Goal: Information Seeking & Learning: Learn about a topic

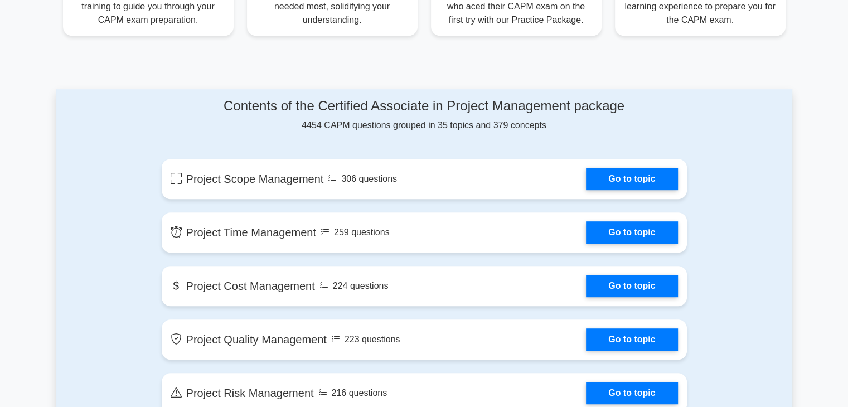
scroll to position [112, 0]
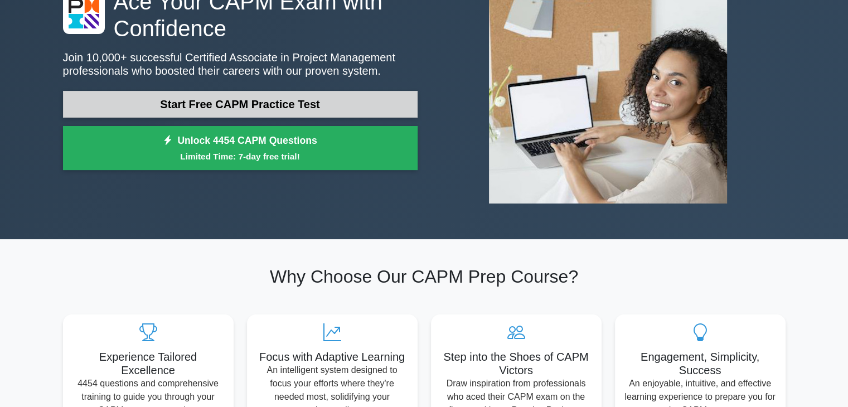
click at [219, 103] on link "Start Free CAPM Practice Test" at bounding box center [240, 104] width 355 height 27
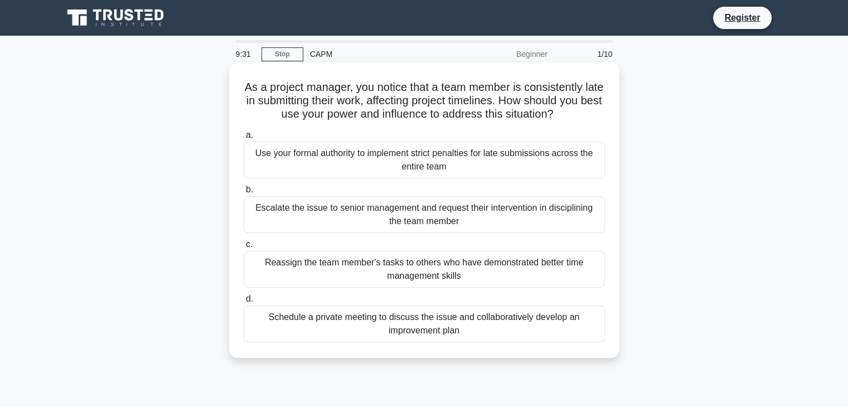
click at [330, 323] on div "Schedule a private meeting to discuss the issue and collaboratively develop an …" at bounding box center [424, 324] width 361 height 37
click at [244, 303] on input "d. Schedule a private meeting to discuss the issue and collaboratively develop …" at bounding box center [244, 299] width 0 height 7
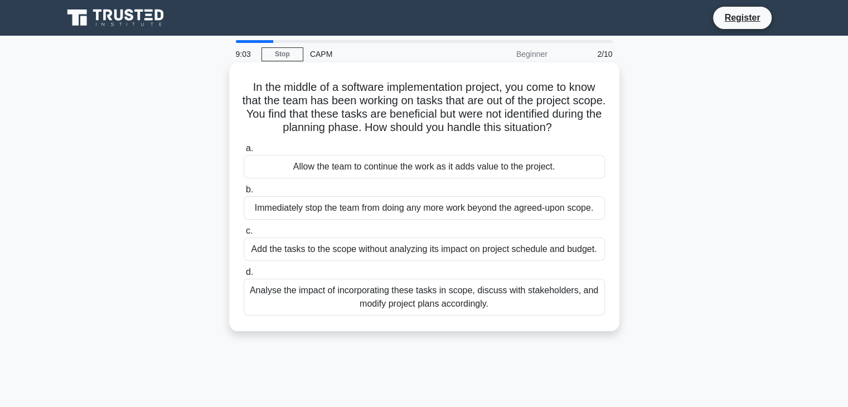
click at [358, 295] on div "Analyse the impact of incorporating these tasks in scope, discuss with stakehol…" at bounding box center [424, 297] width 361 height 37
click at [244, 276] on input "d. Analyse the impact of incorporating these tasks in scope, discuss with stake…" at bounding box center [244, 272] width 0 height 7
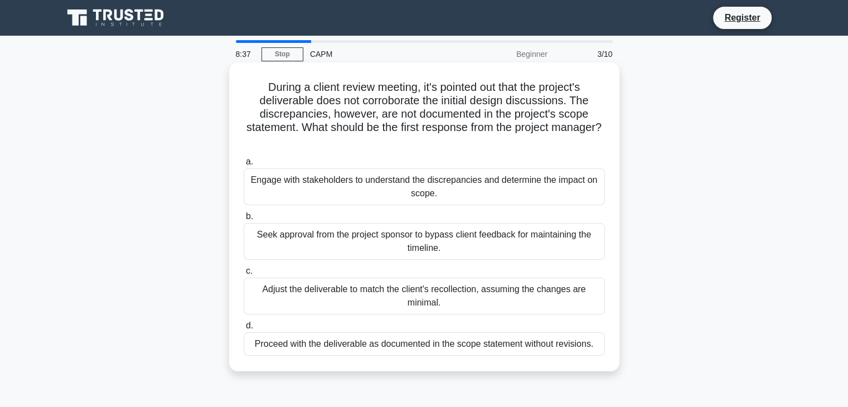
click at [310, 187] on div "Engage with stakeholders to understand the discrepancies and determine the impa…" at bounding box center [424, 186] width 361 height 37
click at [244, 166] on input "a. Engage with stakeholders to understand the discrepancies and determine the i…" at bounding box center [244, 161] width 0 height 7
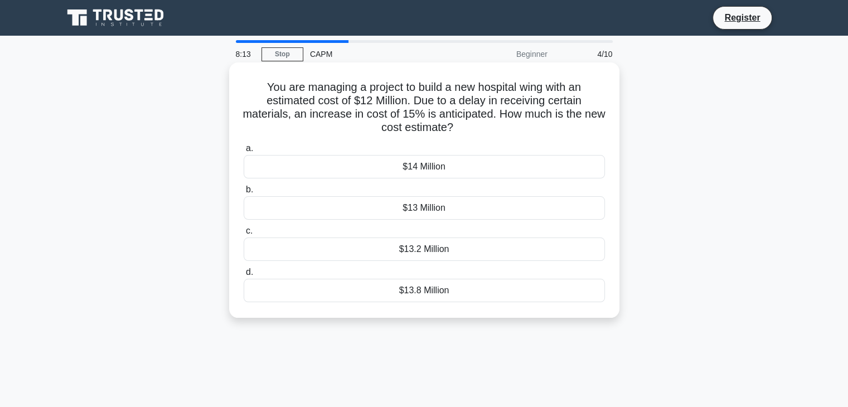
click at [459, 295] on div "$13.8 Million" at bounding box center [424, 290] width 361 height 23
click at [244, 276] on input "d. $13.8 Million" at bounding box center [244, 272] width 0 height 7
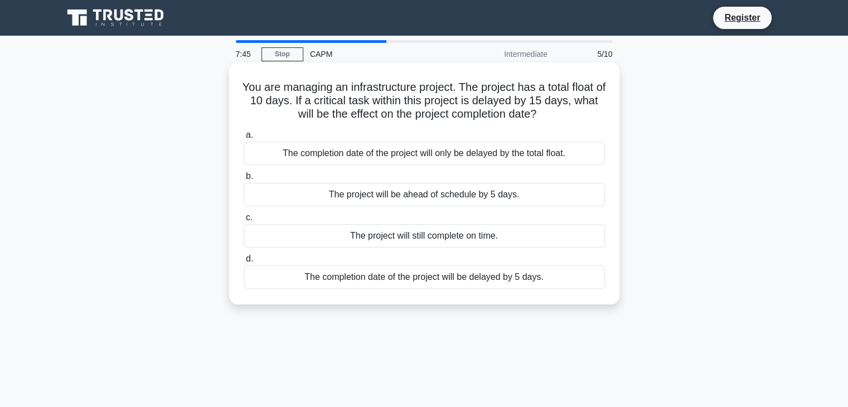
click at [388, 283] on div "The completion date of the project will be delayed by 5 days." at bounding box center [424, 276] width 361 height 23
click at [244, 263] on input "d. The completion date of the project will be delayed by 5 days." at bounding box center [244, 258] width 0 height 7
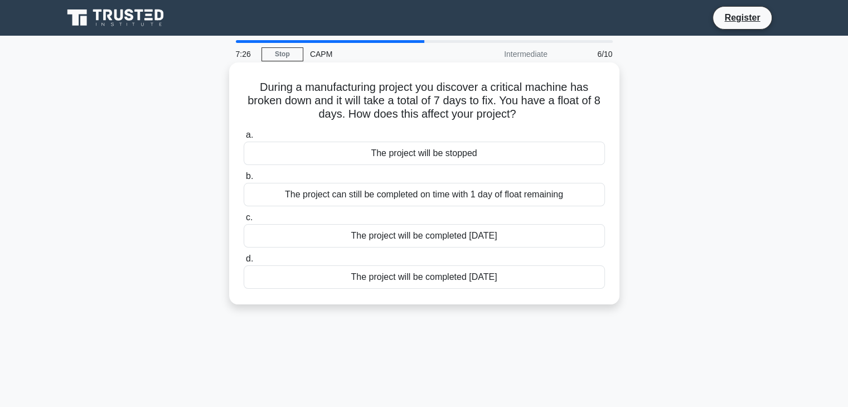
click at [485, 206] on div "The project can still be completed on time with 1 day of float remaining" at bounding box center [424, 194] width 361 height 23
click at [244, 180] on input "b. The project can still be completed on time with 1 day of float remaining" at bounding box center [244, 176] width 0 height 7
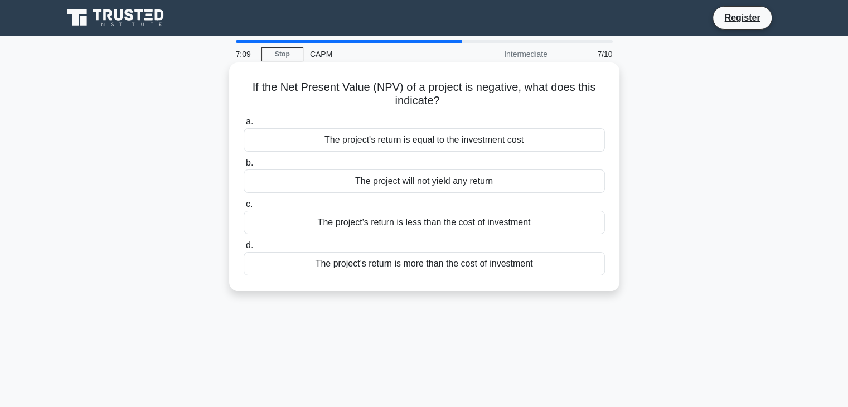
click at [450, 222] on div "The project's return is less than the cost of investment" at bounding box center [424, 222] width 361 height 23
click at [244, 208] on input "c. The project's return is less than the cost of investment" at bounding box center [244, 204] width 0 height 7
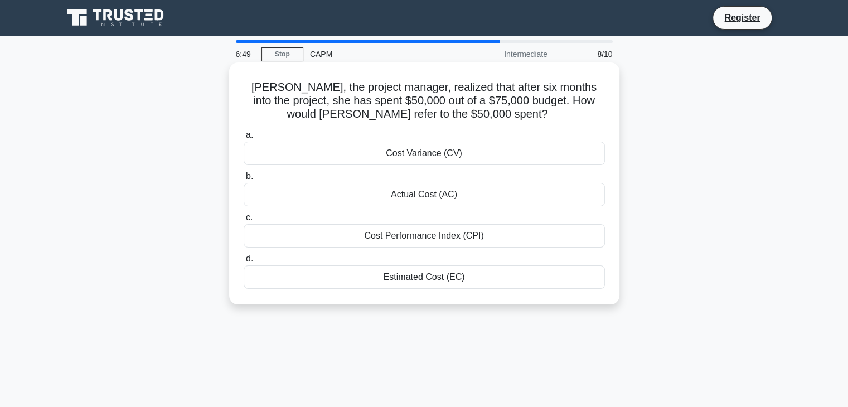
click at [424, 159] on div "Cost Variance (CV)" at bounding box center [424, 153] width 361 height 23
click at [244, 139] on input "a. Cost Variance (CV)" at bounding box center [244, 135] width 0 height 7
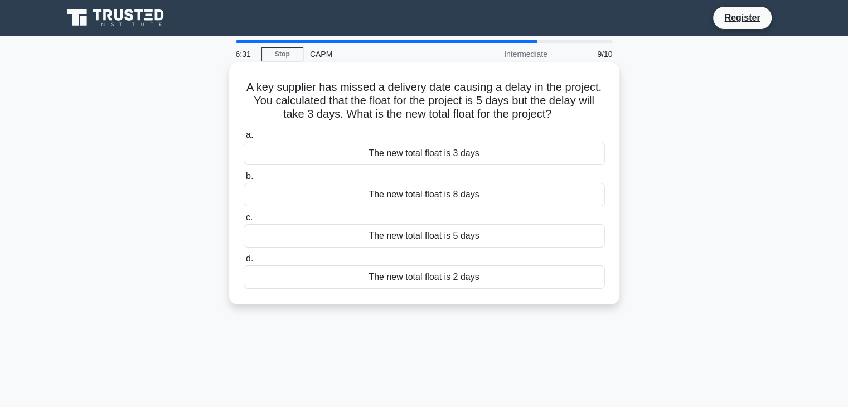
click at [413, 282] on div "The new total float is 2 days" at bounding box center [424, 276] width 361 height 23
click at [244, 263] on input "d. The new total float is 2 days" at bounding box center [244, 258] width 0 height 7
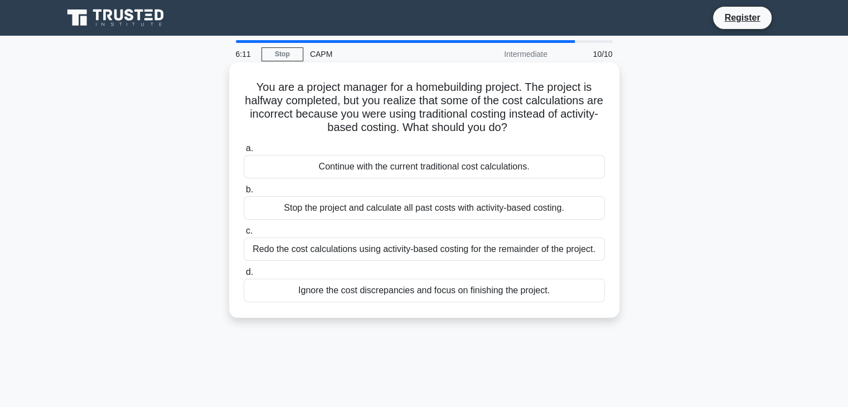
click at [422, 255] on div "Redo the cost calculations using activity-based costing for the remainder of th…" at bounding box center [424, 249] width 361 height 23
click at [244, 235] on input "c. Redo the cost calculations using activity-based costing for the remainder of…" at bounding box center [244, 231] width 0 height 7
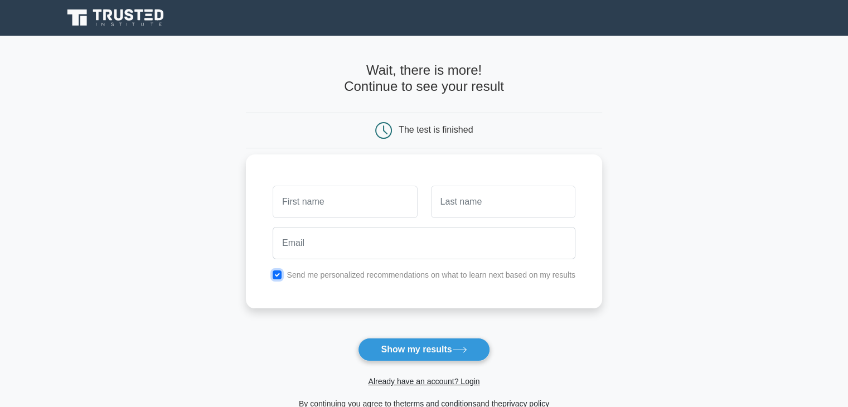
click at [277, 273] on input "checkbox" at bounding box center [277, 275] width 9 height 9
checkbox input "false"
click at [436, 348] on button "Show my results" at bounding box center [424, 349] width 132 height 23
type input "a"
click at [479, 210] on input "text" at bounding box center [503, 202] width 144 height 32
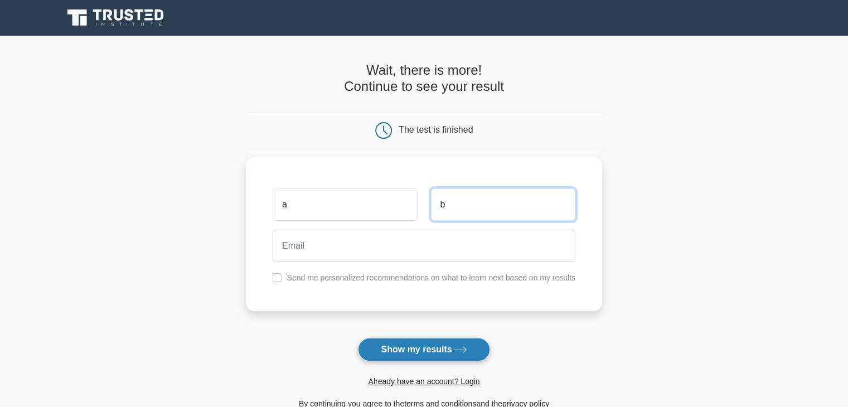
type input "b"
click at [418, 353] on button "Show my results" at bounding box center [424, 349] width 132 height 23
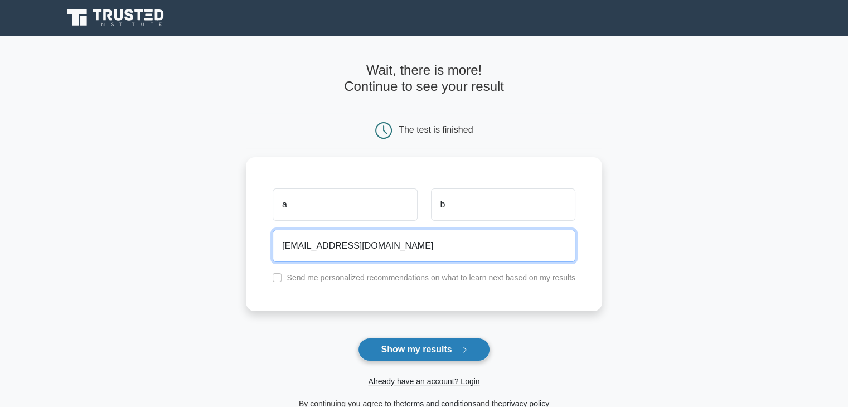
type input "abc@gmail.com"
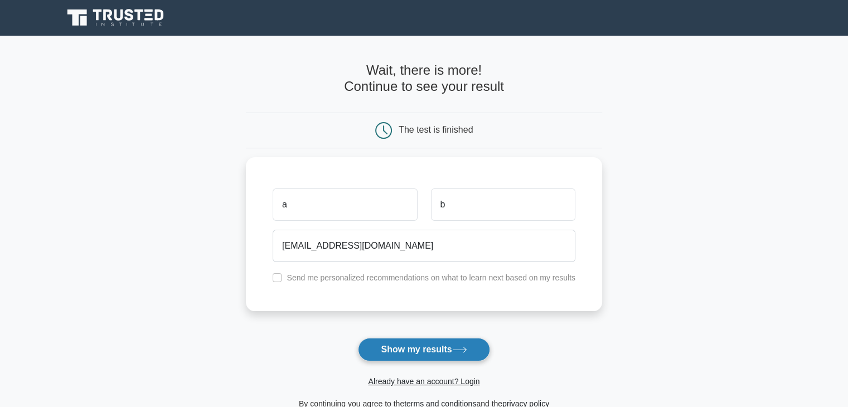
click at [427, 350] on button "Show my results" at bounding box center [424, 349] width 132 height 23
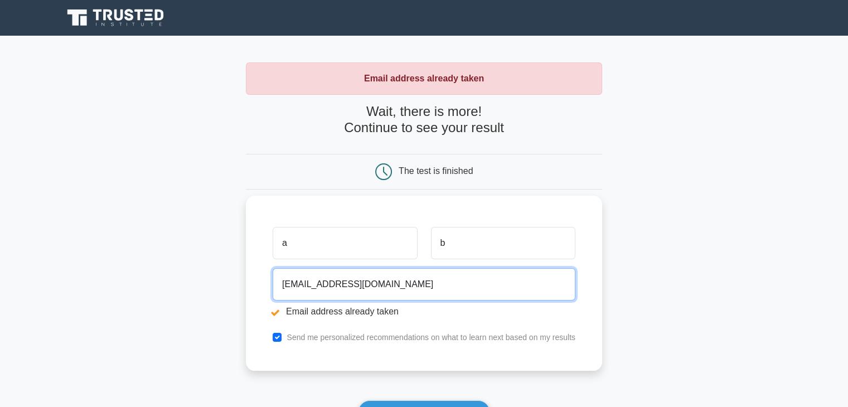
drag, startPoint x: 297, startPoint y: 282, endPoint x: 269, endPoint y: 283, distance: 27.9
click at [269, 283] on div "abc@gmail.com Email address already taken" at bounding box center [424, 295] width 316 height 62
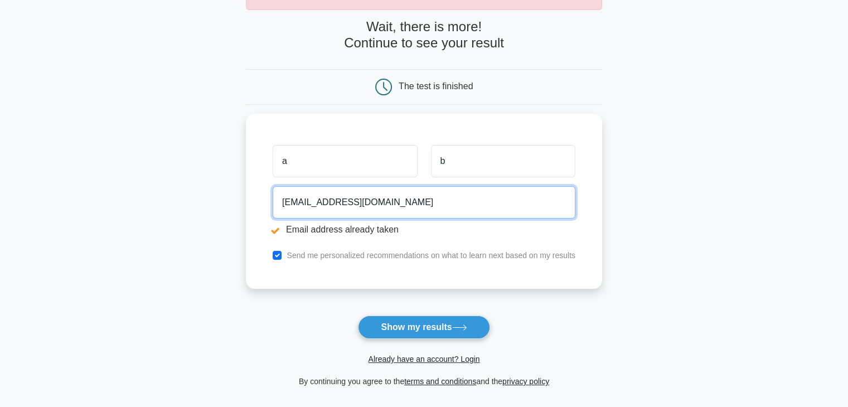
scroll to position [112, 0]
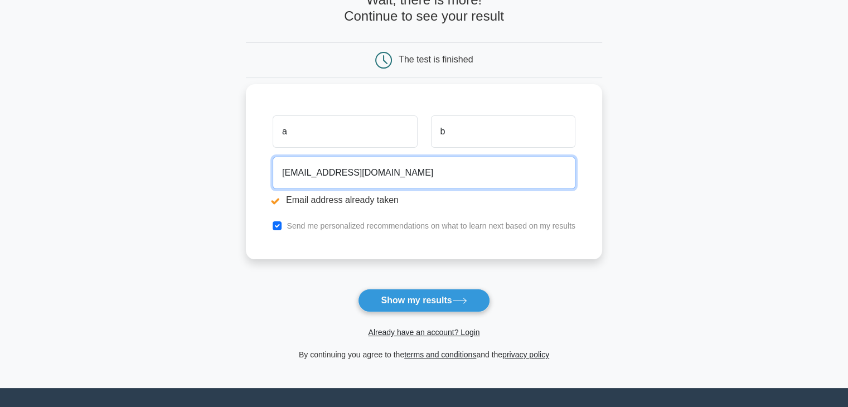
type input "skp@gmail.com"
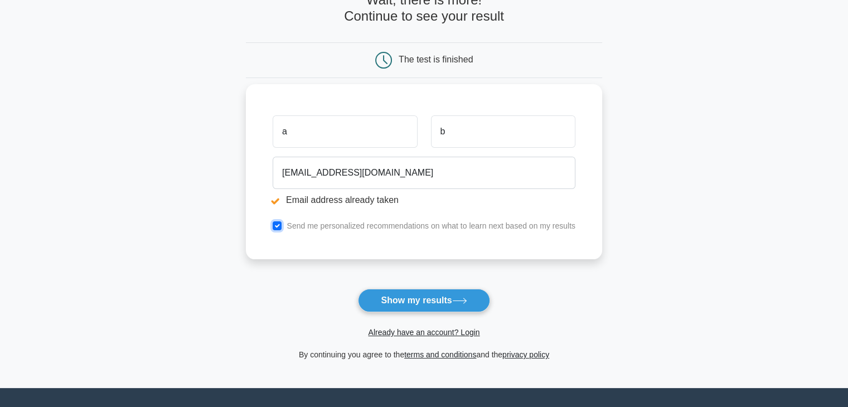
click at [274, 224] on input "checkbox" at bounding box center [277, 225] width 9 height 9
checkbox input "false"
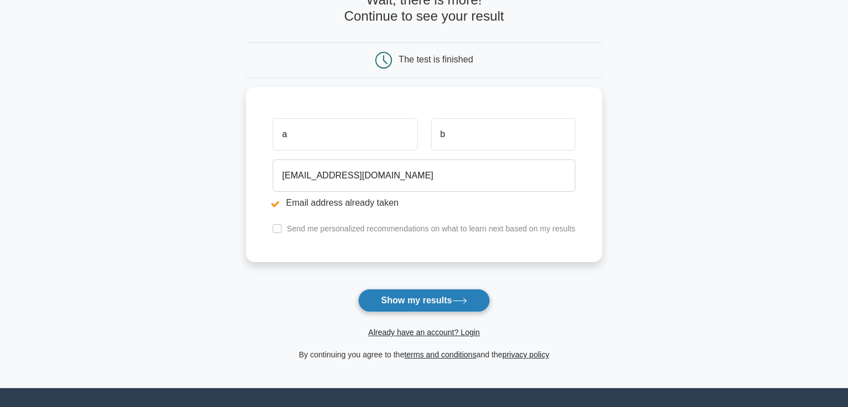
click at [418, 302] on button "Show my results" at bounding box center [424, 300] width 132 height 23
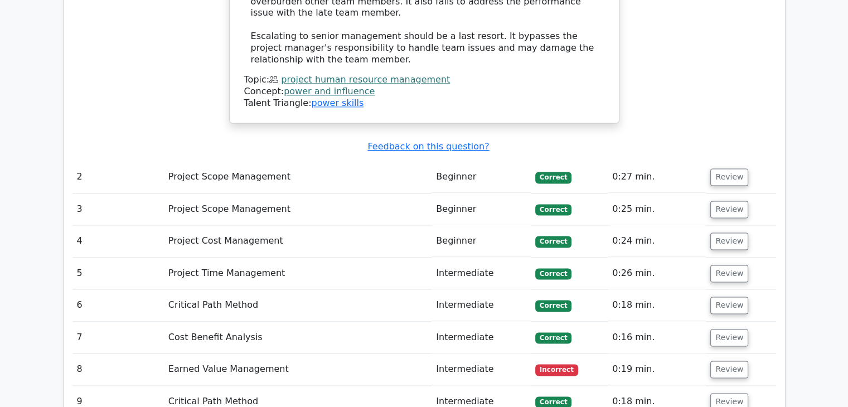
scroll to position [1617, 0]
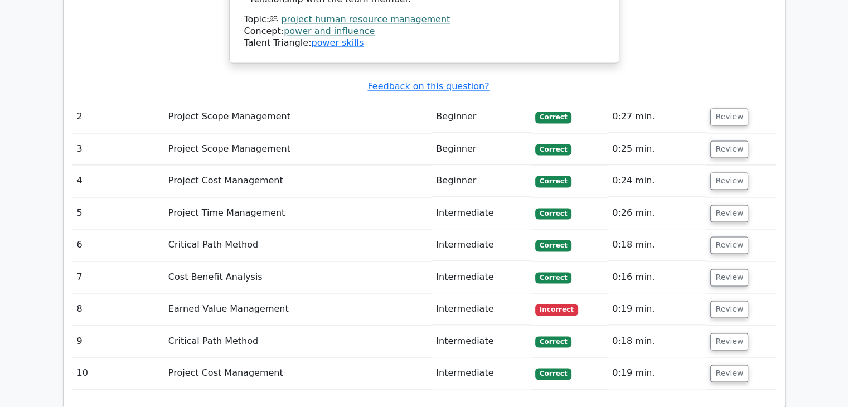
click at [218, 262] on td "Cost Benefit Analysis" at bounding box center [298, 278] width 268 height 32
click at [730, 269] on button "Review" at bounding box center [730, 277] width 38 height 17
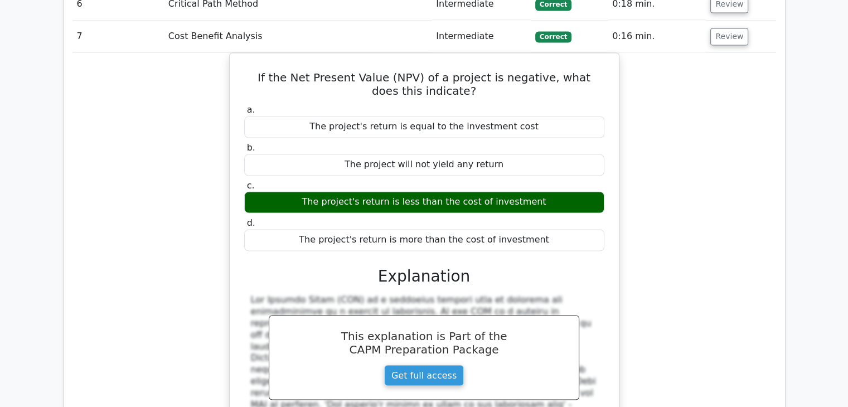
scroll to position [2119, 0]
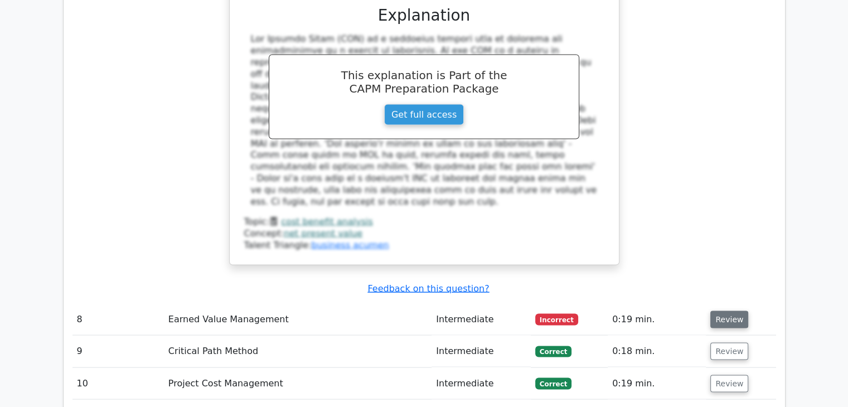
click at [724, 311] on button "Review" at bounding box center [730, 319] width 38 height 17
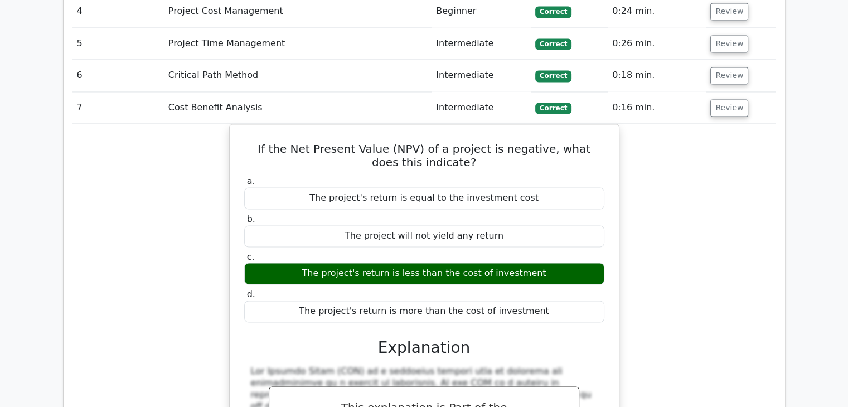
scroll to position [1785, 0]
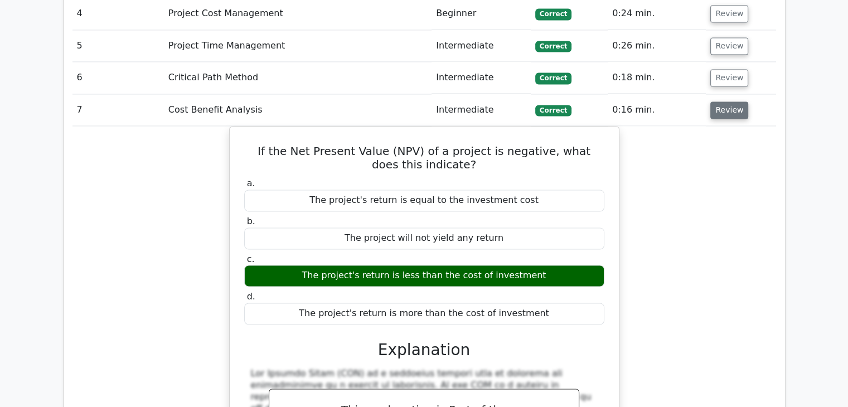
click at [722, 102] on button "Review" at bounding box center [730, 110] width 38 height 17
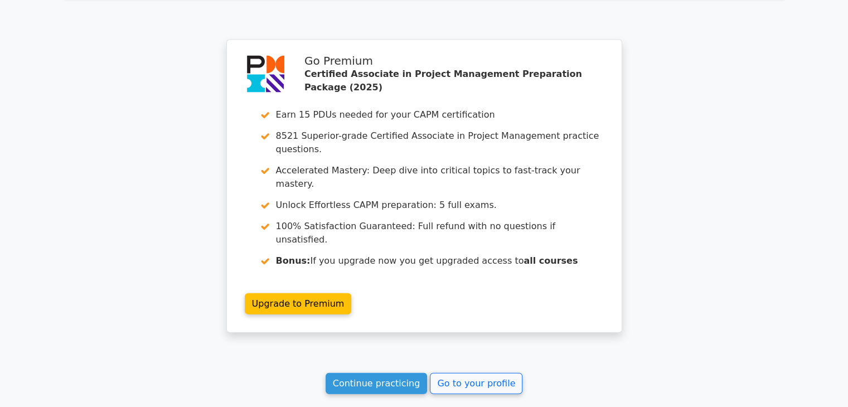
scroll to position [2510, 0]
